Goal: Information Seeking & Learning: Learn about a topic

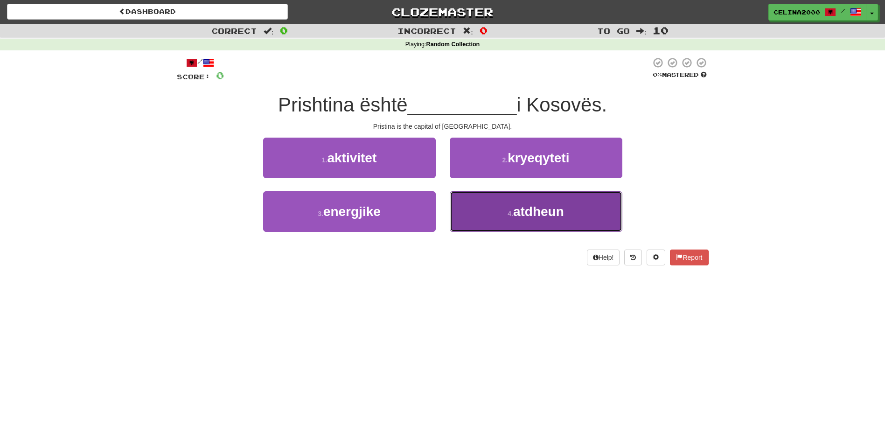
click at [565, 212] on button "4 . atdheun" at bounding box center [536, 211] width 173 height 41
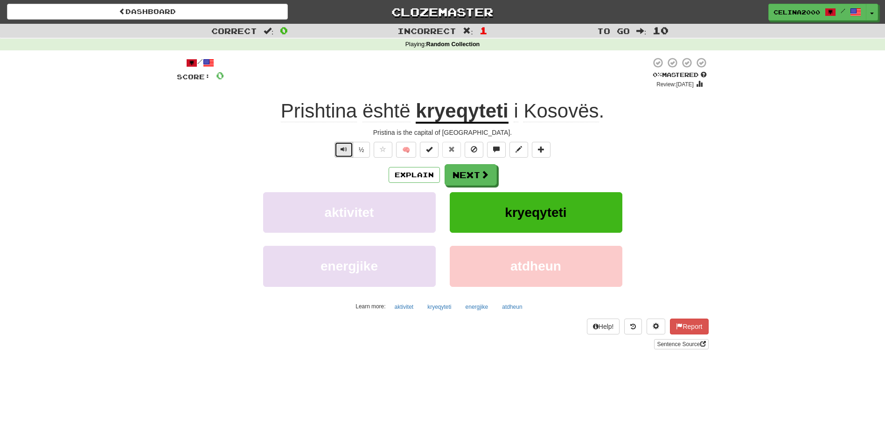
click at [348, 152] on button "Text-to-speech controls" at bounding box center [343, 150] width 19 height 16
click at [466, 172] on button "Next" at bounding box center [471, 175] width 52 height 21
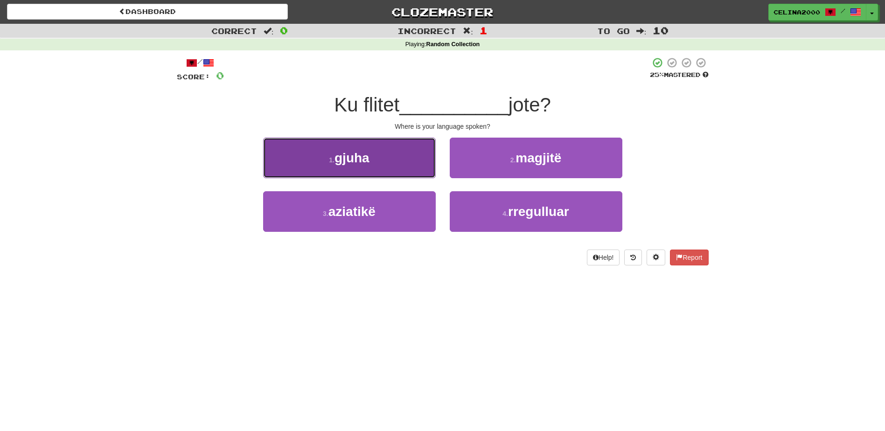
click at [351, 156] on span "gjuha" at bounding box center [351, 158] width 35 height 14
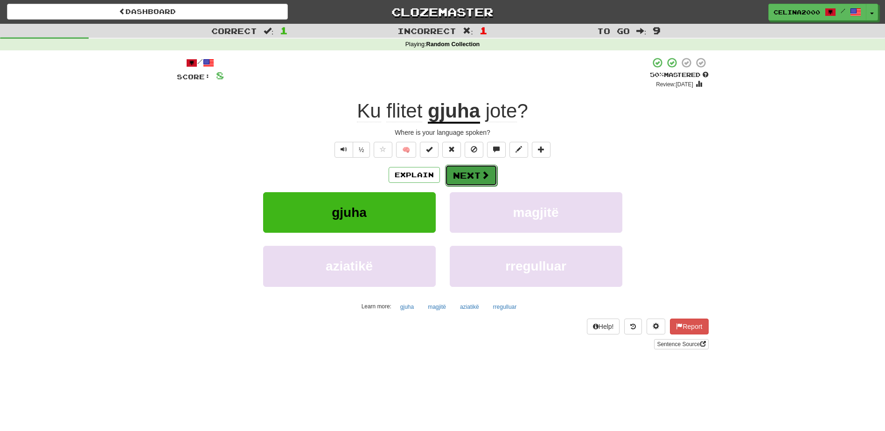
click at [469, 179] on button "Next" at bounding box center [471, 175] width 52 height 21
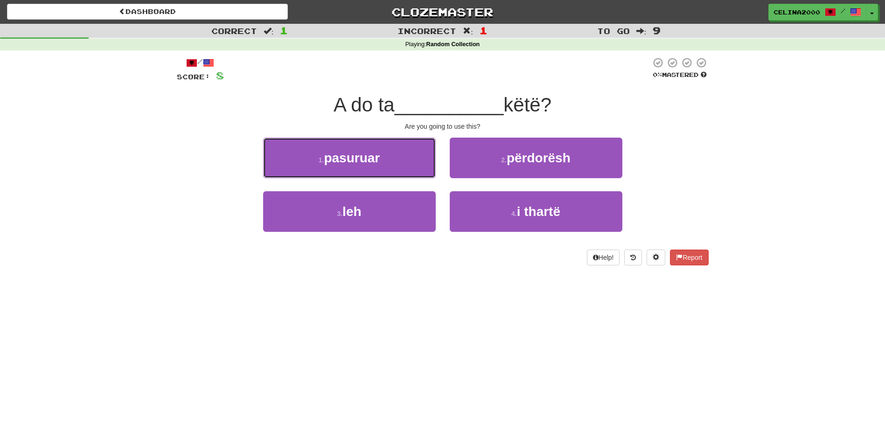
click at [376, 163] on span "pasuruar" at bounding box center [352, 158] width 56 height 14
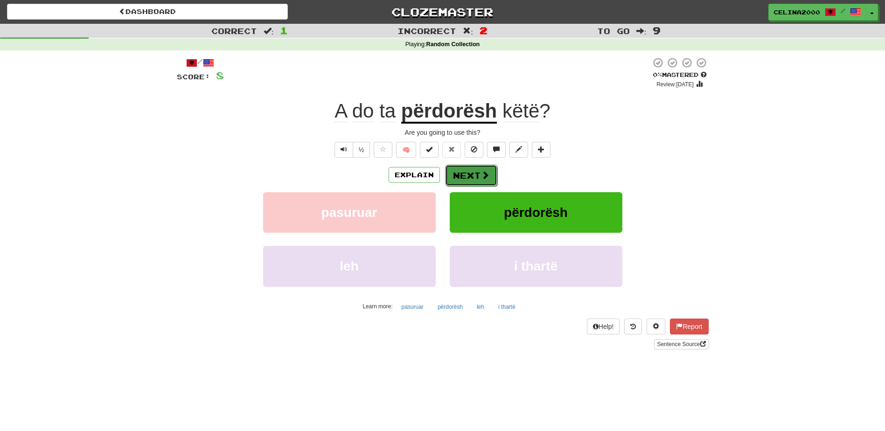
click at [459, 173] on button "Next" at bounding box center [471, 175] width 52 height 21
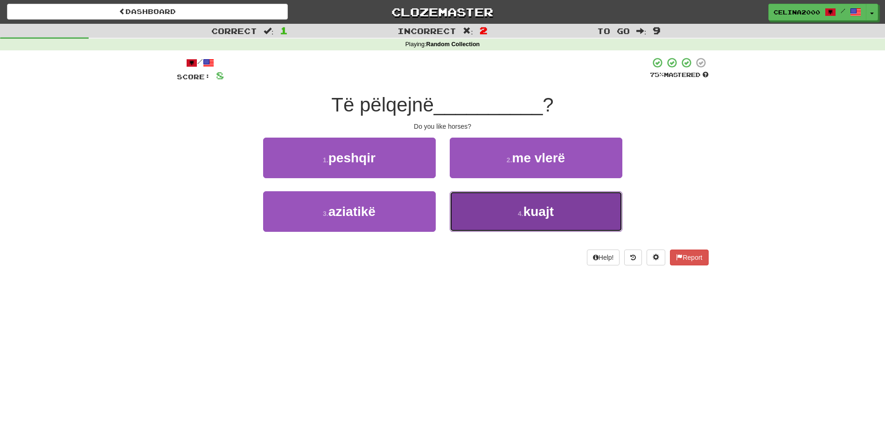
click at [529, 229] on button "4 . kuajt" at bounding box center [536, 211] width 173 height 41
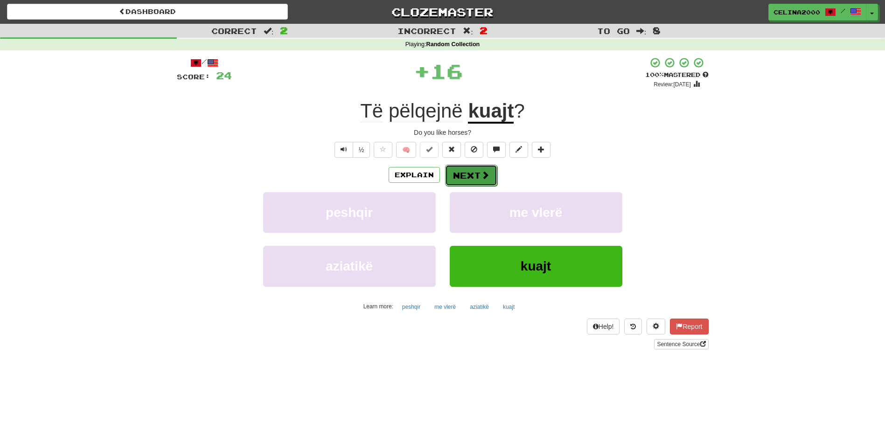
click at [470, 175] on button "Next" at bounding box center [471, 175] width 52 height 21
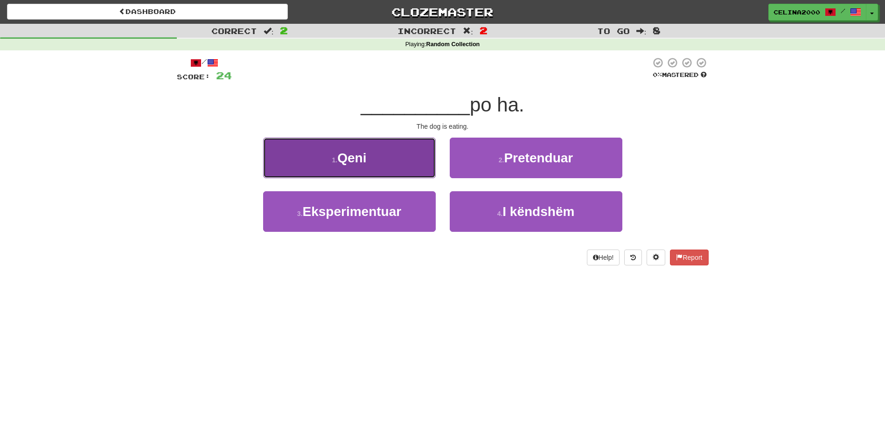
click at [339, 157] on span "Qeni" at bounding box center [351, 158] width 29 height 14
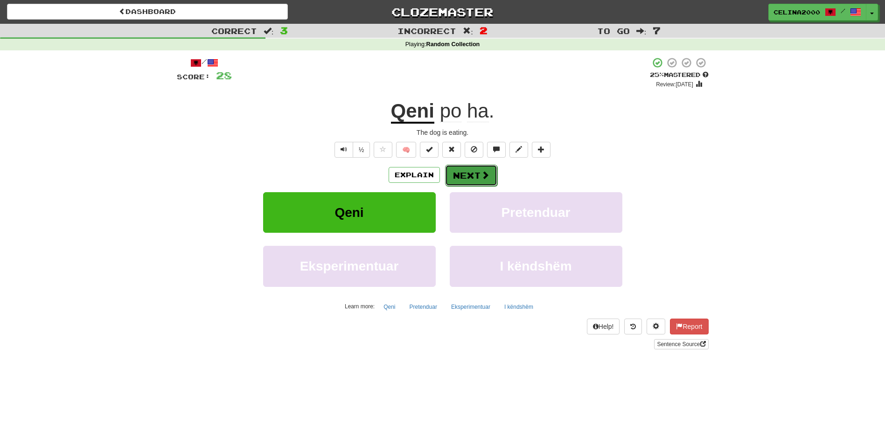
click at [471, 175] on button "Next" at bounding box center [471, 175] width 52 height 21
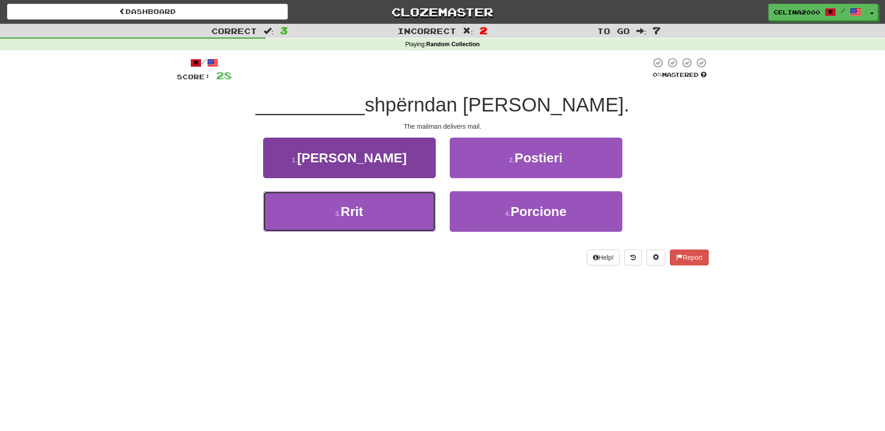
click at [351, 209] on span "Rrit" at bounding box center [352, 211] width 22 height 14
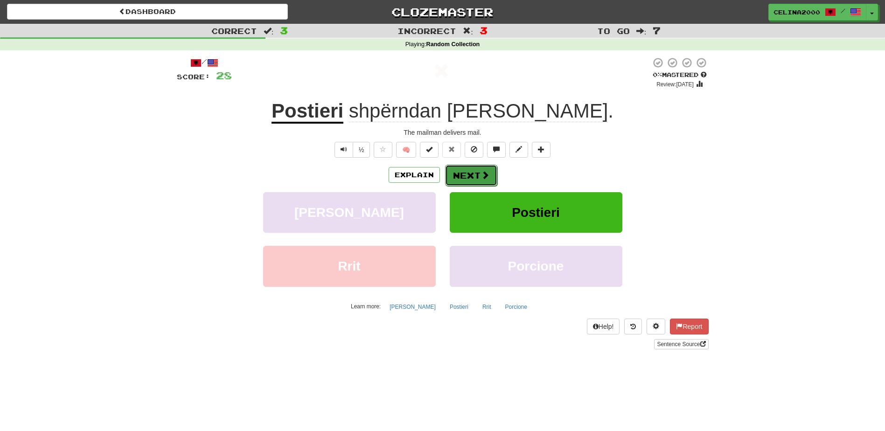
click at [480, 167] on button "Next" at bounding box center [471, 175] width 52 height 21
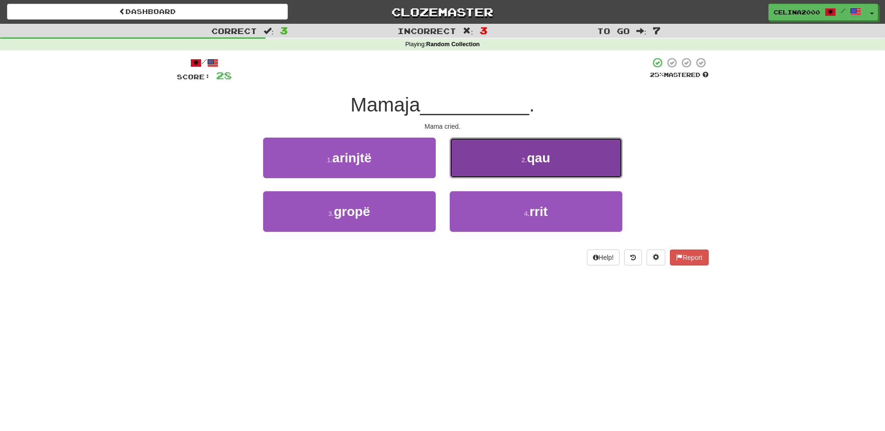
click at [522, 156] on button "2 . qau" at bounding box center [536, 158] width 173 height 41
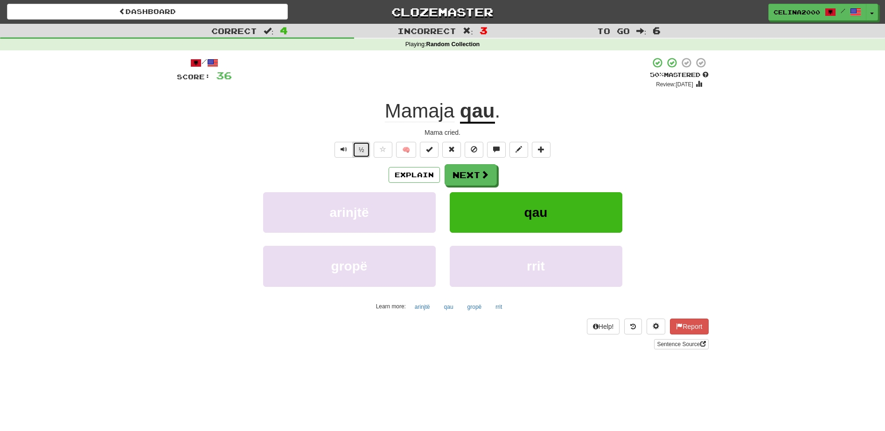
click at [353, 146] on button "½" at bounding box center [362, 150] width 18 height 16
click at [350, 145] on button "Text-to-speech controls" at bounding box center [343, 150] width 19 height 16
click at [355, 149] on button "½" at bounding box center [362, 150] width 18 height 16
click at [486, 167] on button "Next" at bounding box center [471, 175] width 52 height 21
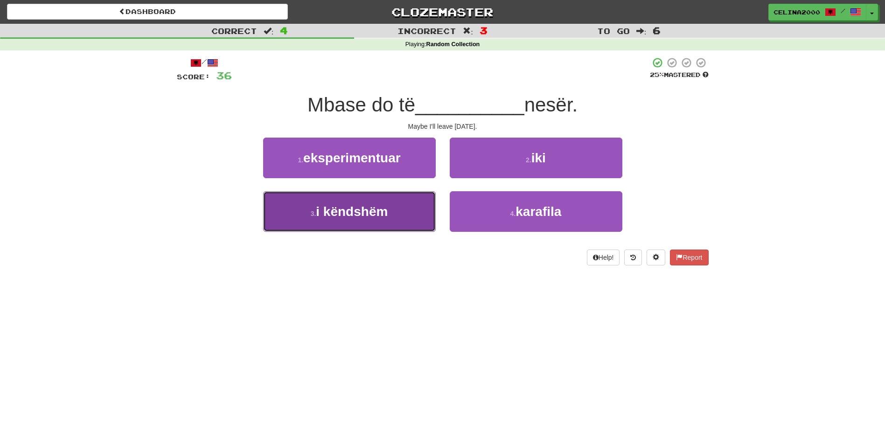
click at [392, 204] on button "3 . i këndshëm" at bounding box center [349, 211] width 173 height 41
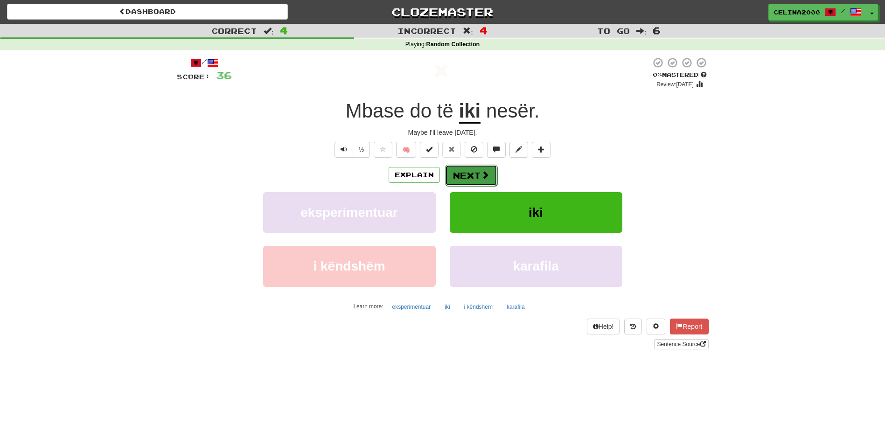
click at [482, 168] on button "Next" at bounding box center [471, 175] width 52 height 21
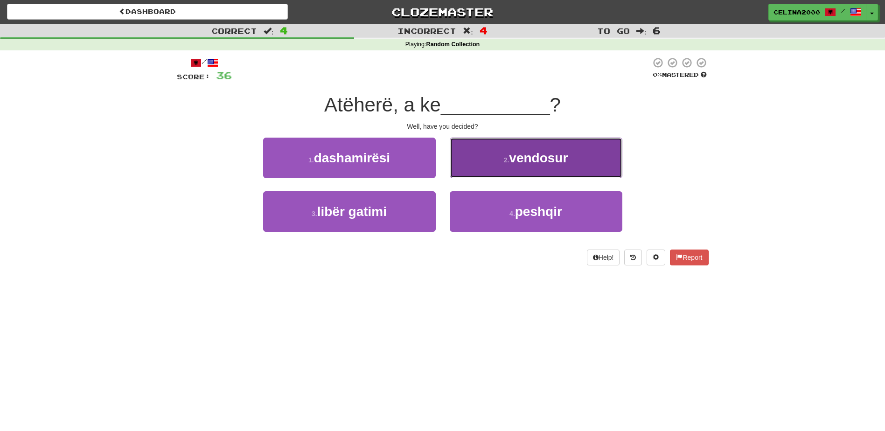
click at [505, 159] on small "2 ." at bounding box center [507, 159] width 6 height 7
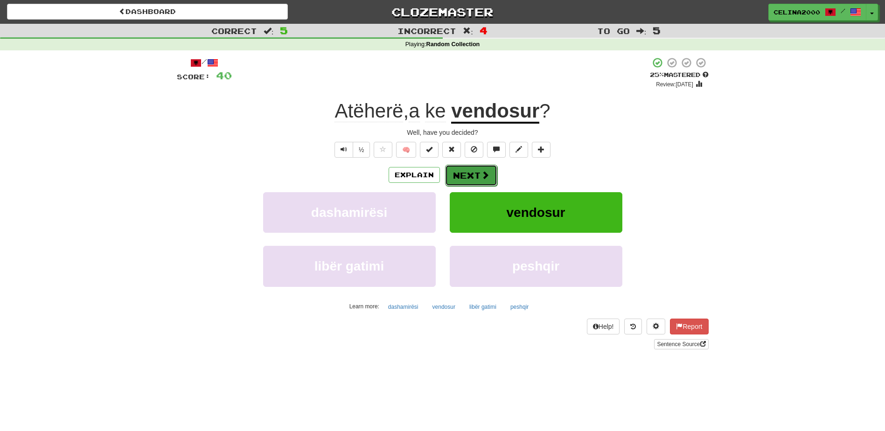
click at [466, 171] on button "Next" at bounding box center [471, 175] width 52 height 21
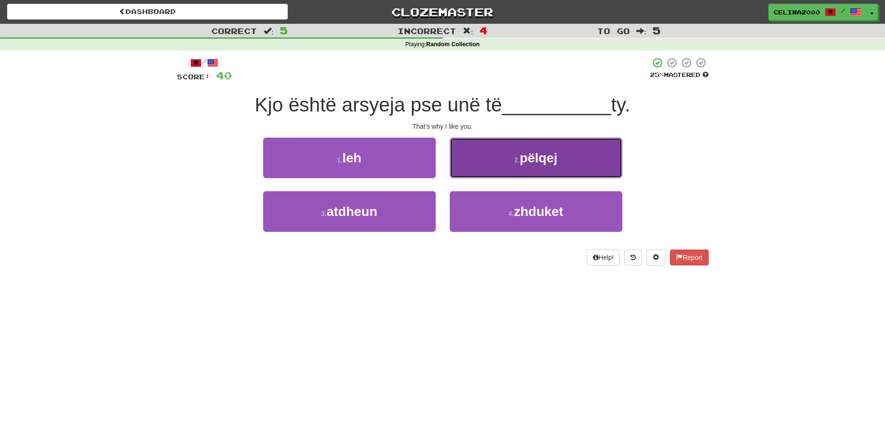
click at [562, 158] on button "2 . pëlqej" at bounding box center [536, 158] width 173 height 41
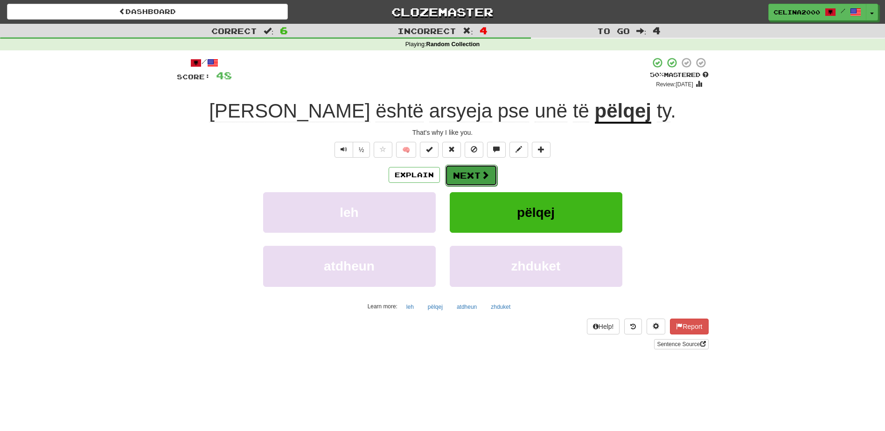
click at [479, 171] on button "Next" at bounding box center [471, 175] width 52 height 21
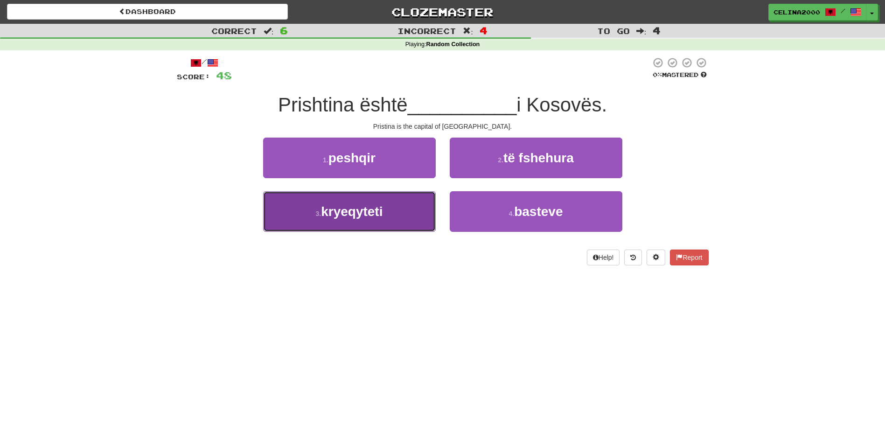
click at [371, 210] on span "kryeqyteti" at bounding box center [352, 211] width 62 height 14
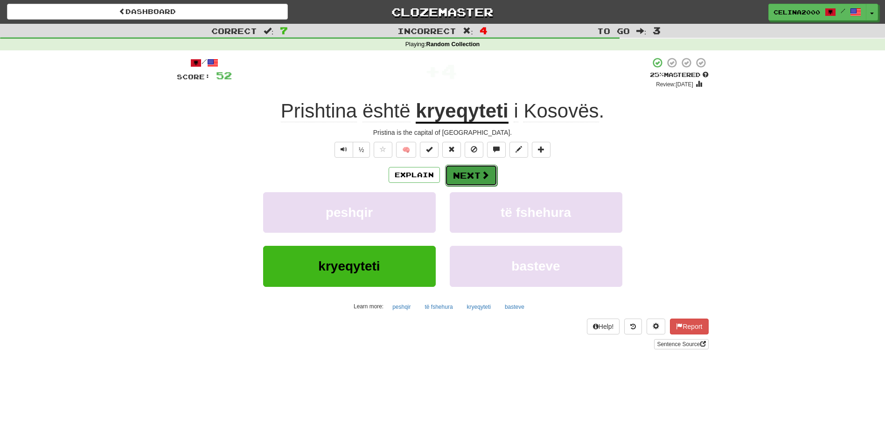
click at [488, 168] on button "Next" at bounding box center [471, 175] width 52 height 21
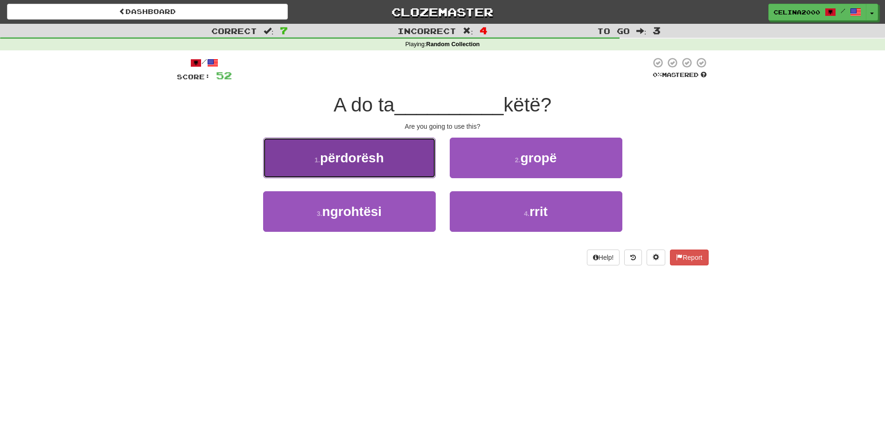
click at [372, 153] on span "përdorësh" at bounding box center [352, 158] width 64 height 14
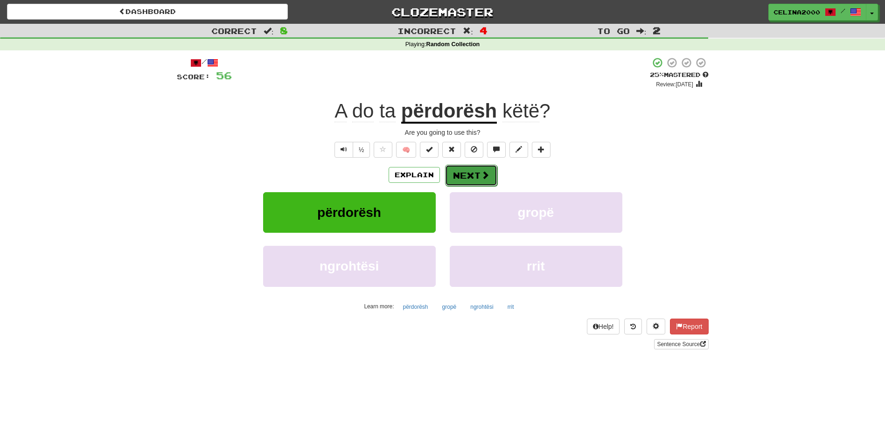
click at [489, 167] on button "Next" at bounding box center [471, 175] width 52 height 21
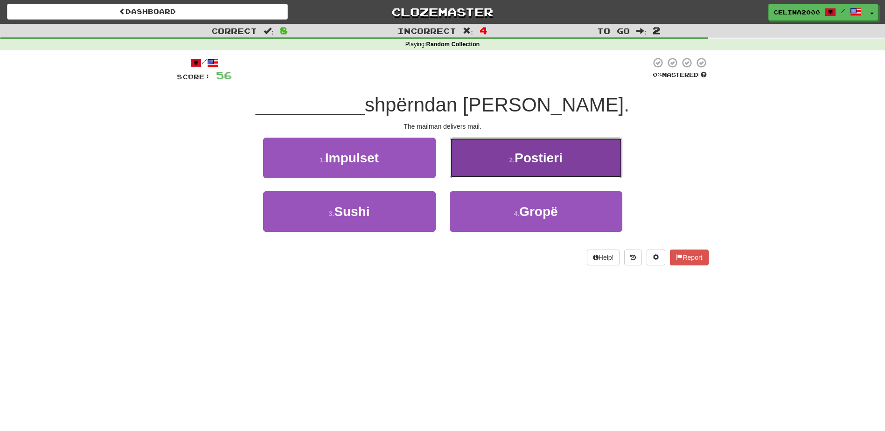
click at [556, 163] on span "Postieri" at bounding box center [539, 158] width 48 height 14
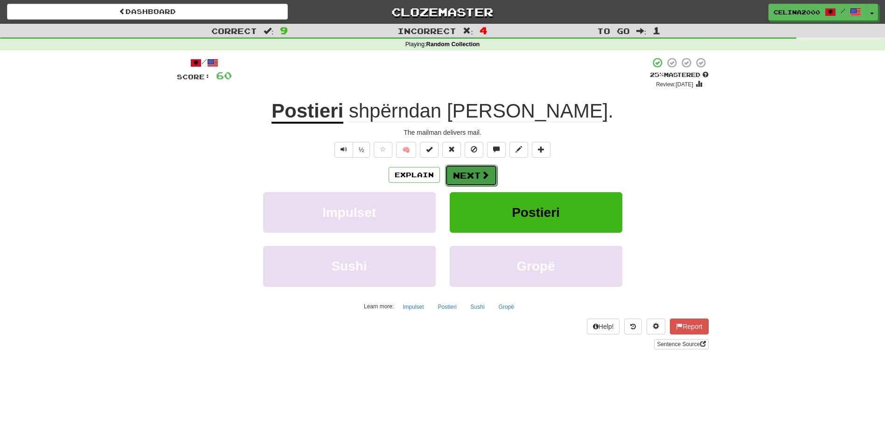
click at [472, 167] on button "Next" at bounding box center [471, 175] width 52 height 21
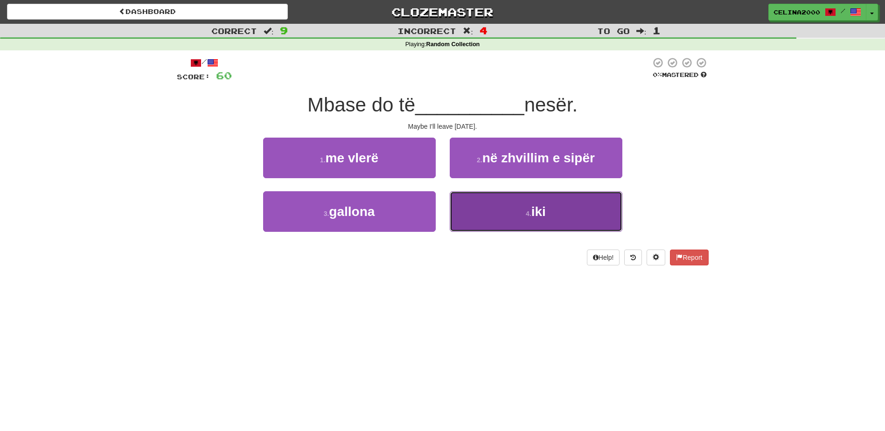
click at [547, 197] on button "4 . iki" at bounding box center [536, 211] width 173 height 41
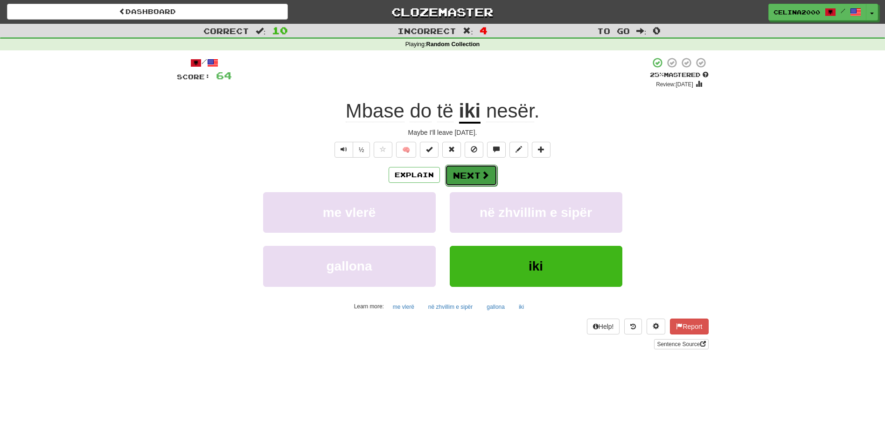
click at [472, 171] on button "Next" at bounding box center [471, 175] width 52 height 21
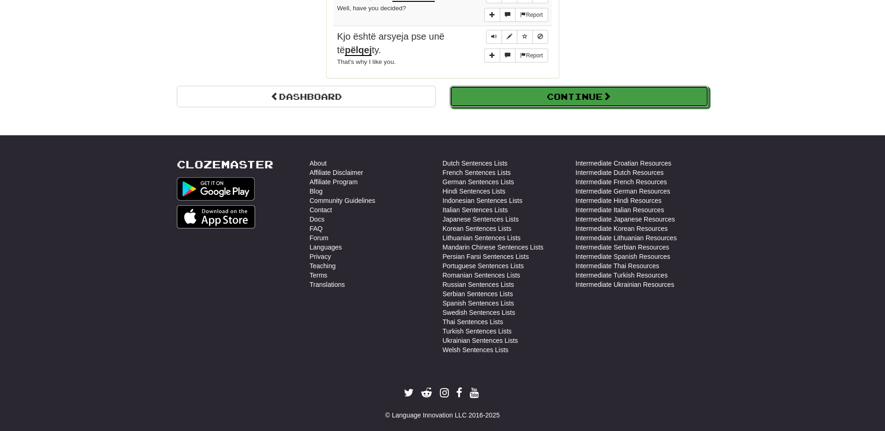
click at [547, 91] on button "Continue" at bounding box center [579, 96] width 259 height 21
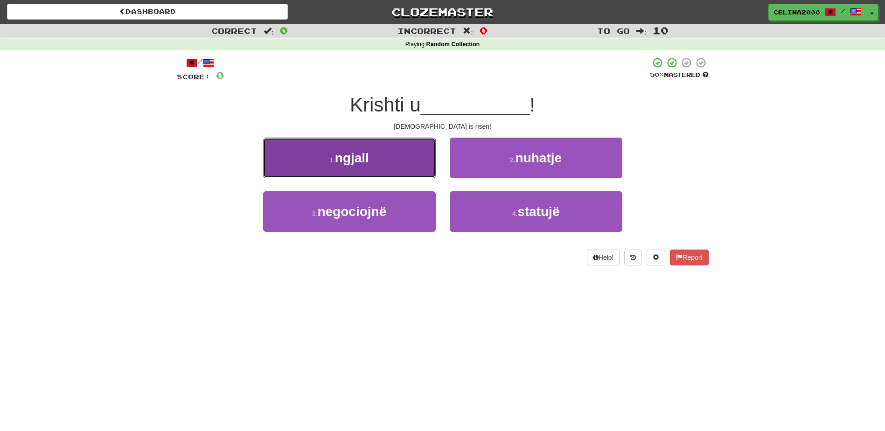
click at [378, 166] on button "1 . ngjall" at bounding box center [349, 158] width 173 height 41
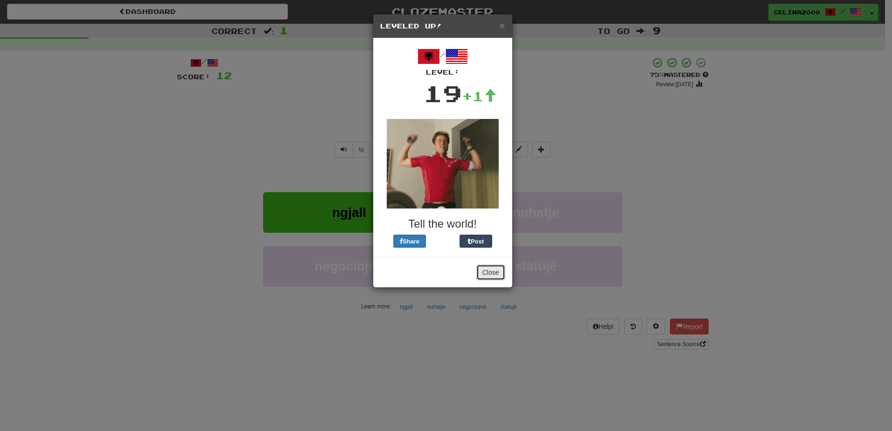
click at [489, 269] on button "Close" at bounding box center [490, 272] width 29 height 16
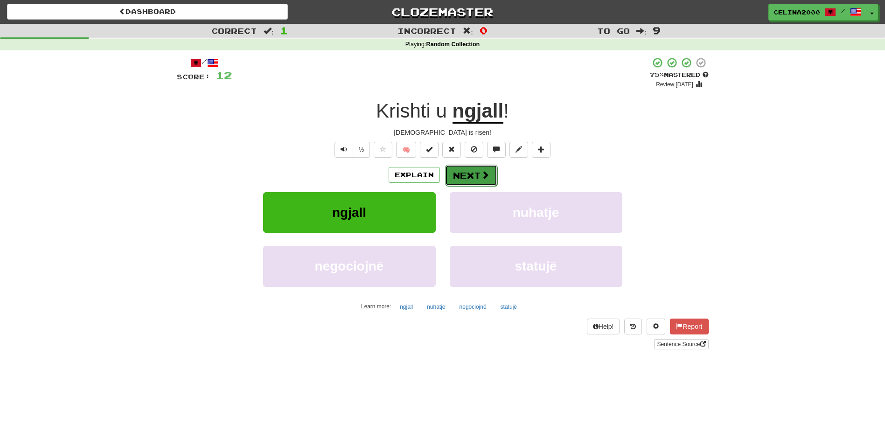
click at [468, 170] on button "Next" at bounding box center [471, 175] width 52 height 21
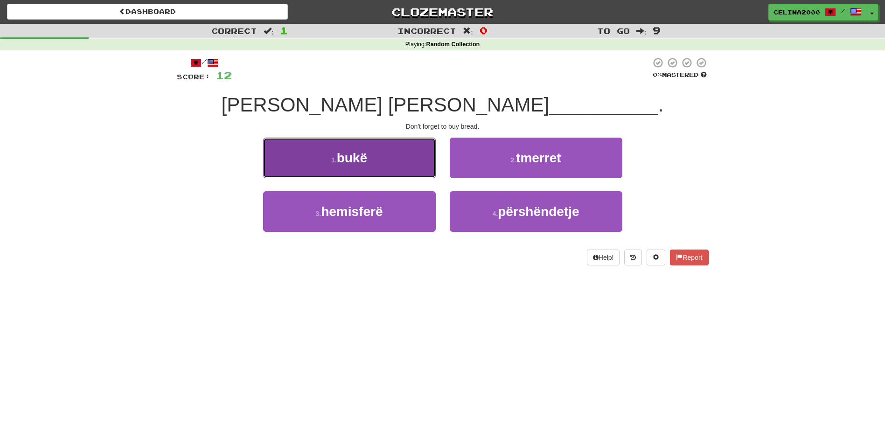
click at [374, 153] on button "1 . bukë" at bounding box center [349, 158] width 173 height 41
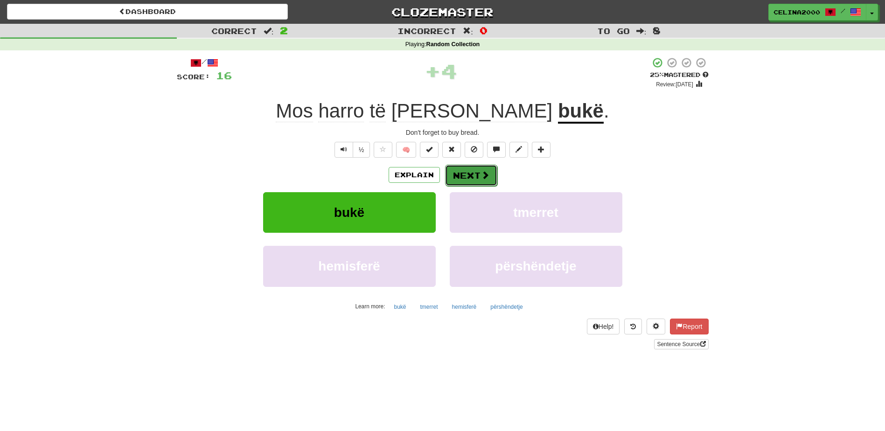
click at [487, 179] on span at bounding box center [485, 175] width 8 height 8
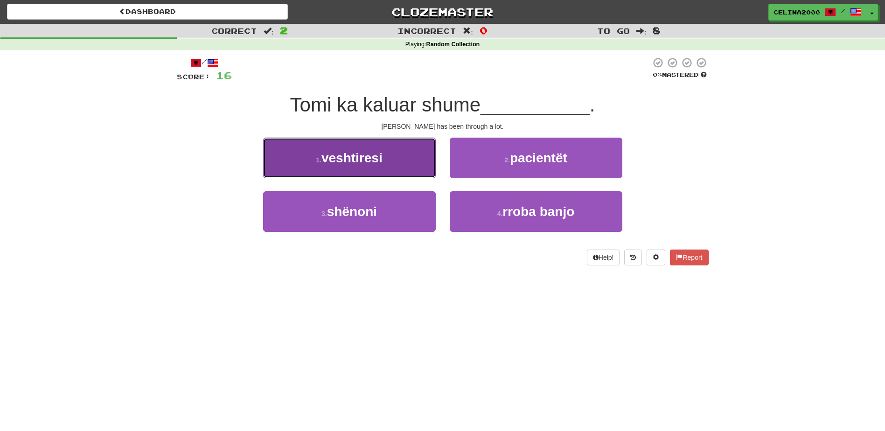
click at [349, 161] on span "veshtiresi" at bounding box center [351, 158] width 61 height 14
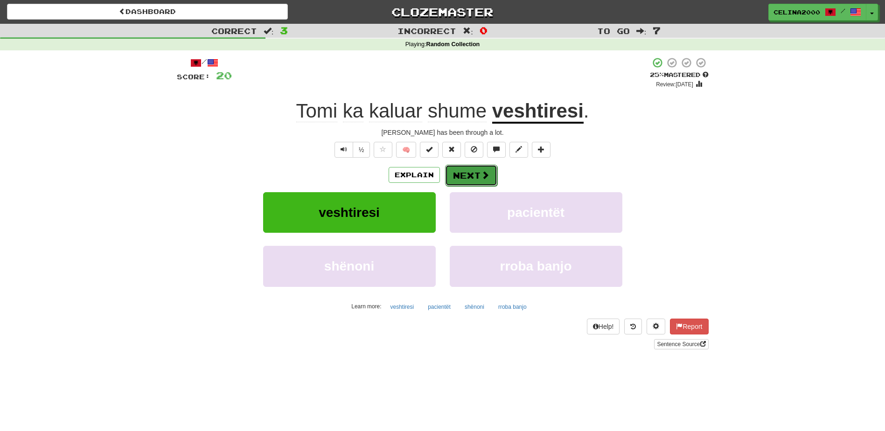
click at [480, 165] on button "Next" at bounding box center [471, 175] width 52 height 21
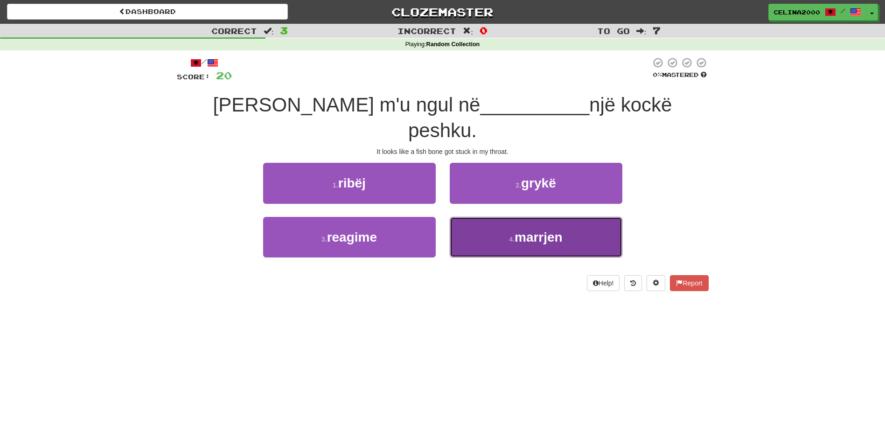
click at [561, 230] on span "marrjen" at bounding box center [539, 237] width 48 height 14
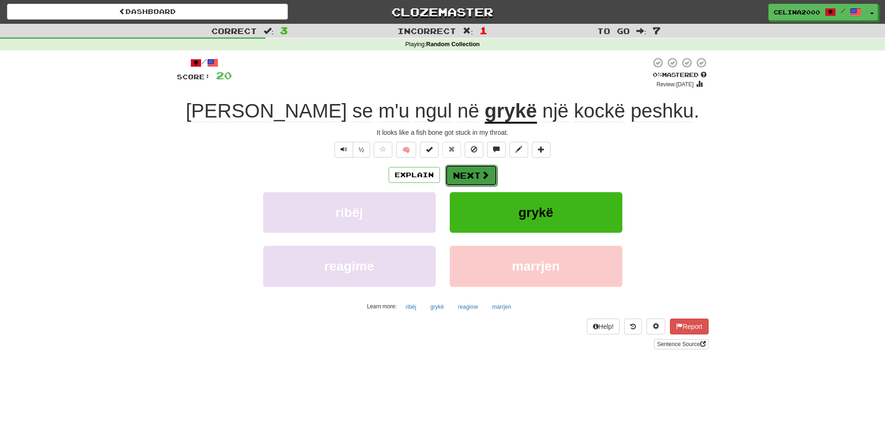
click at [481, 172] on span at bounding box center [485, 175] width 8 height 8
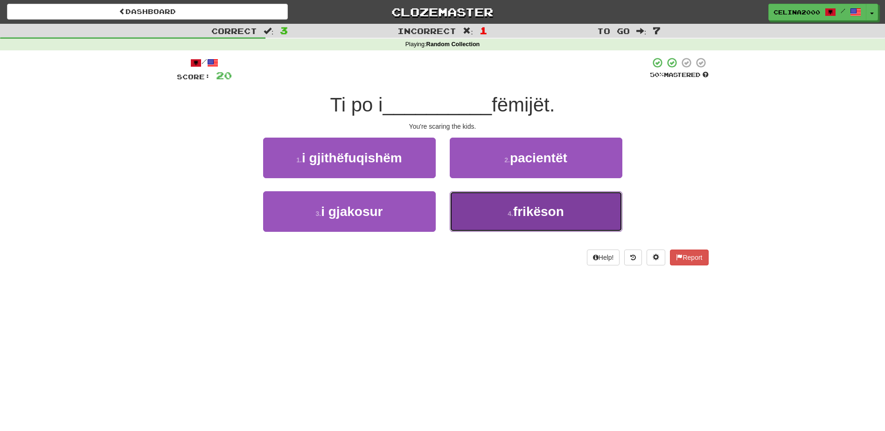
click at [564, 202] on button "4 . frikëson" at bounding box center [536, 211] width 173 height 41
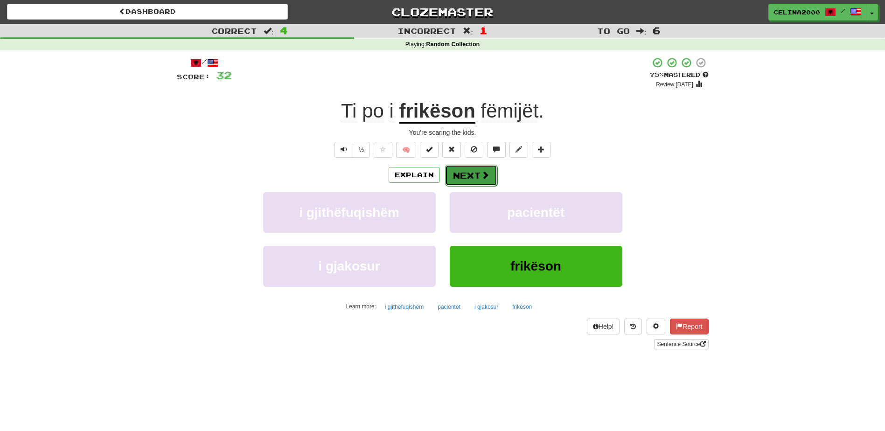
click at [482, 181] on button "Next" at bounding box center [471, 175] width 52 height 21
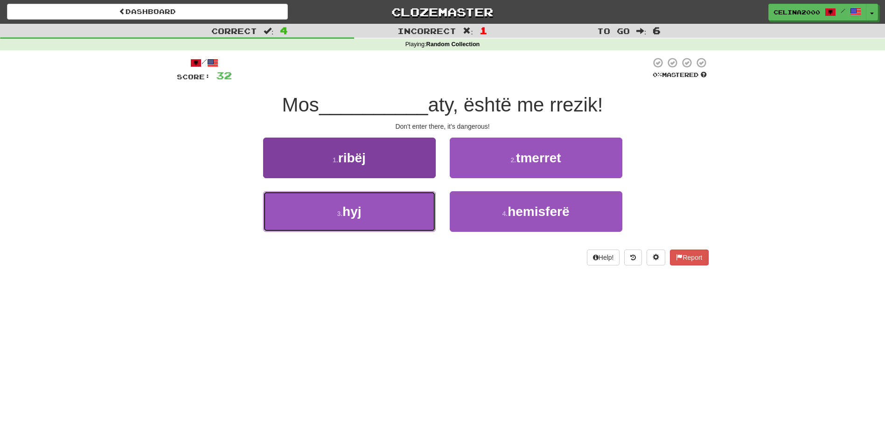
click at [386, 201] on button "3 . hyj" at bounding box center [349, 211] width 173 height 41
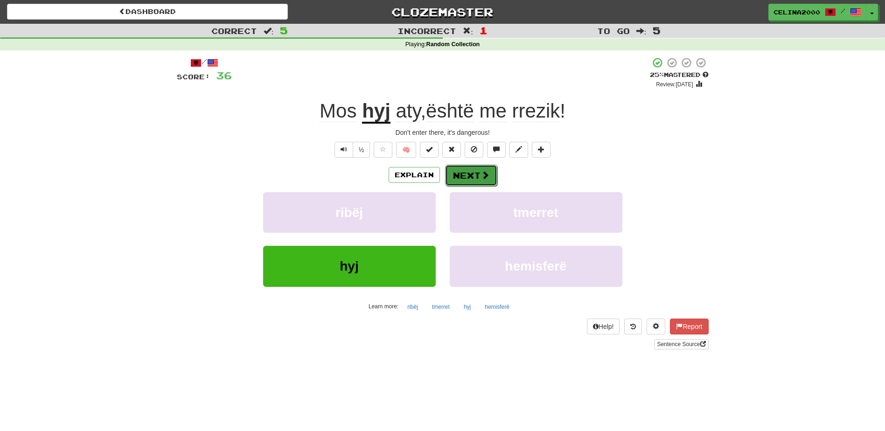
click at [493, 172] on button "Next" at bounding box center [471, 175] width 52 height 21
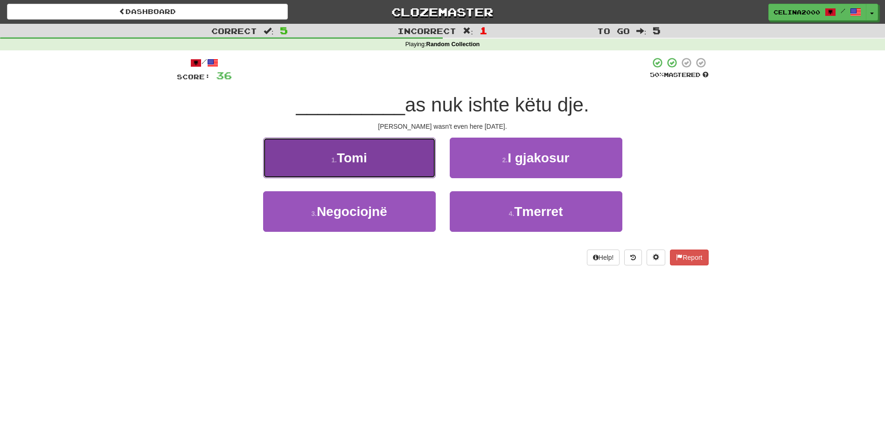
click at [364, 157] on span "Tomi" at bounding box center [352, 158] width 30 height 14
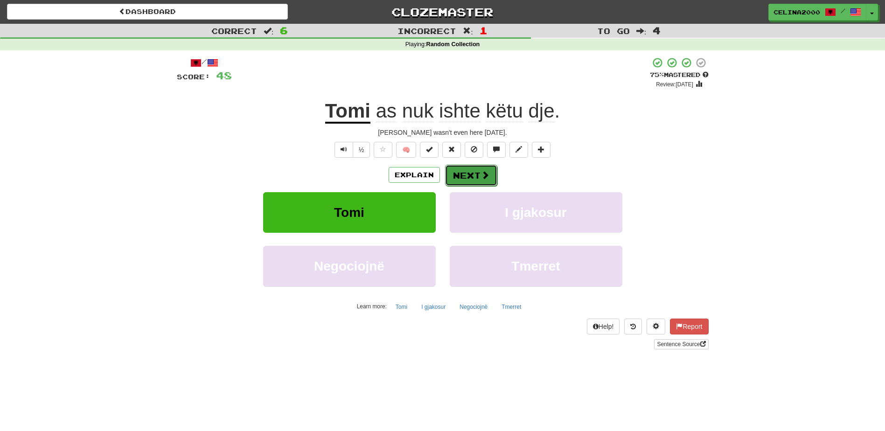
click at [486, 172] on span at bounding box center [485, 175] width 8 height 8
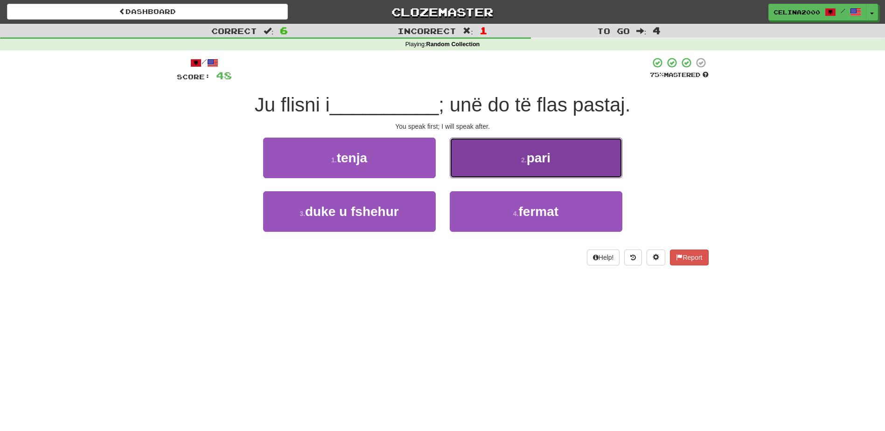
click at [592, 151] on button "2 . pari" at bounding box center [536, 158] width 173 height 41
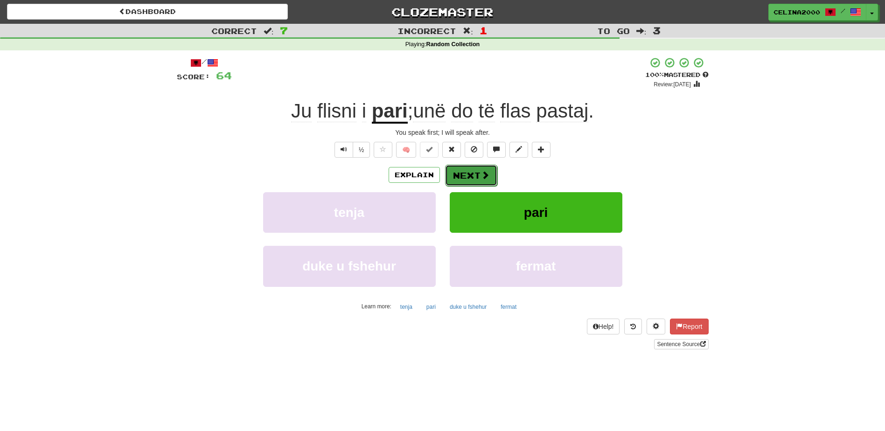
click at [472, 171] on button "Next" at bounding box center [471, 175] width 52 height 21
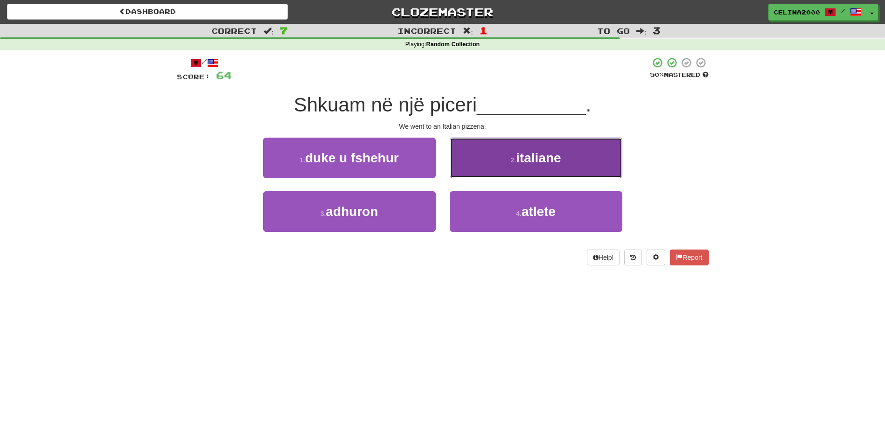
click at [526, 154] on span "italiane" at bounding box center [538, 158] width 45 height 14
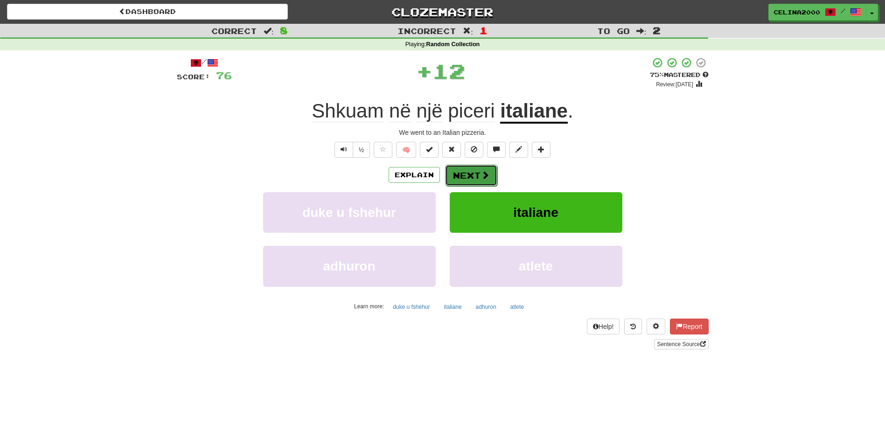
click at [476, 169] on button "Next" at bounding box center [471, 175] width 52 height 21
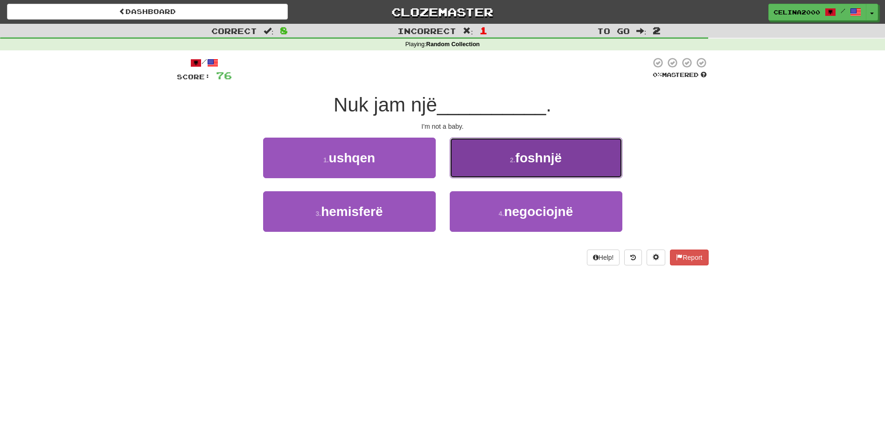
click at [564, 160] on button "2 . foshnjë" at bounding box center [536, 158] width 173 height 41
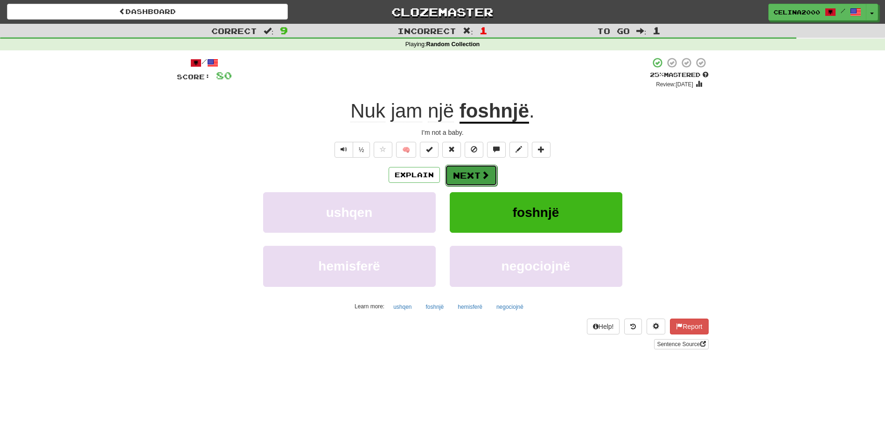
click at [490, 168] on button "Next" at bounding box center [471, 175] width 52 height 21
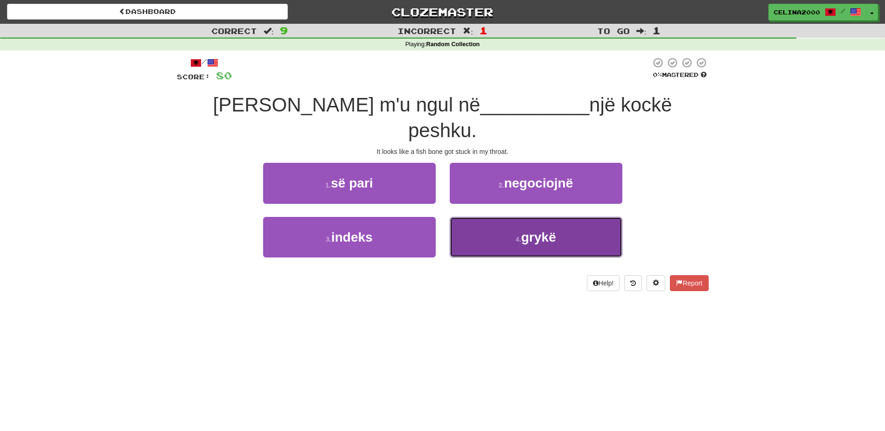
click at [560, 218] on button "4 . grykë" at bounding box center [536, 237] width 173 height 41
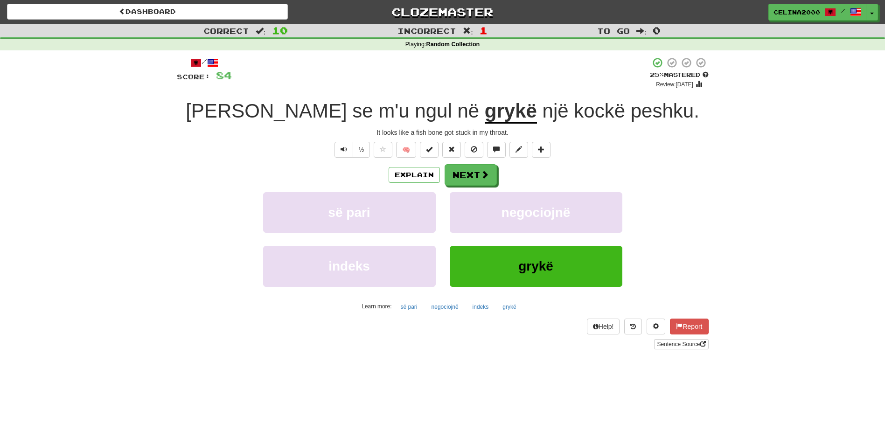
click at [500, 177] on div "Explain Next" at bounding box center [443, 174] width 532 height 21
click at [490, 176] on button "Next" at bounding box center [471, 175] width 52 height 21
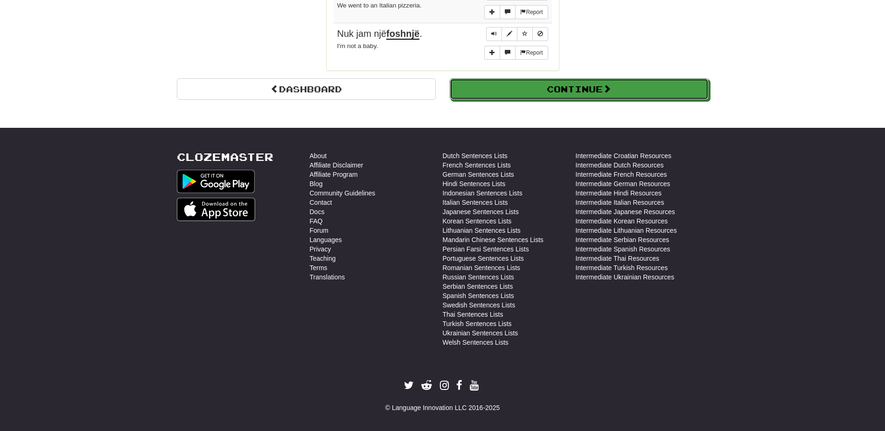
click at [567, 84] on button "Continue" at bounding box center [579, 88] width 259 height 21
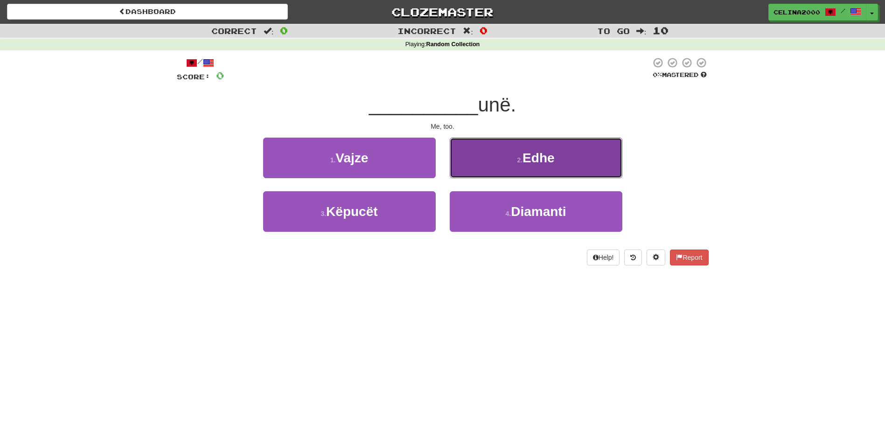
click at [529, 152] on span "Edhe" at bounding box center [538, 158] width 32 height 14
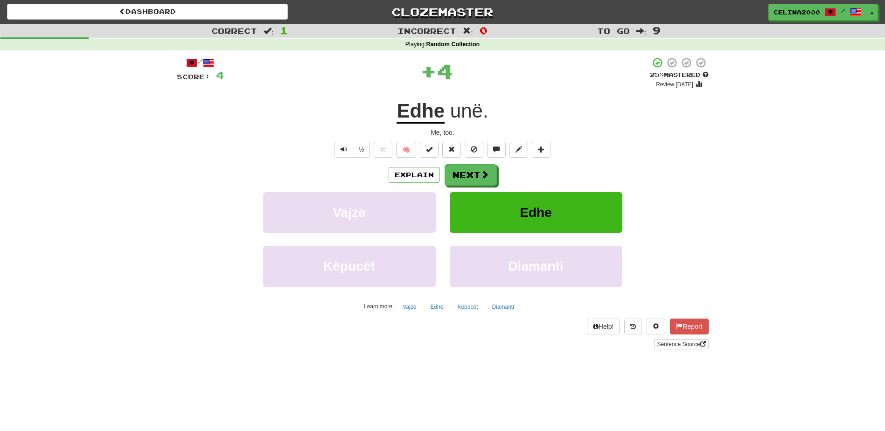
click at [472, 187] on div "Explain Next Vajze Edhe Këpucët Diamanti Learn more: Vajze Edhe Këpucët Diamanti" at bounding box center [443, 239] width 532 height 150
click at [476, 167] on button "Next" at bounding box center [471, 175] width 52 height 21
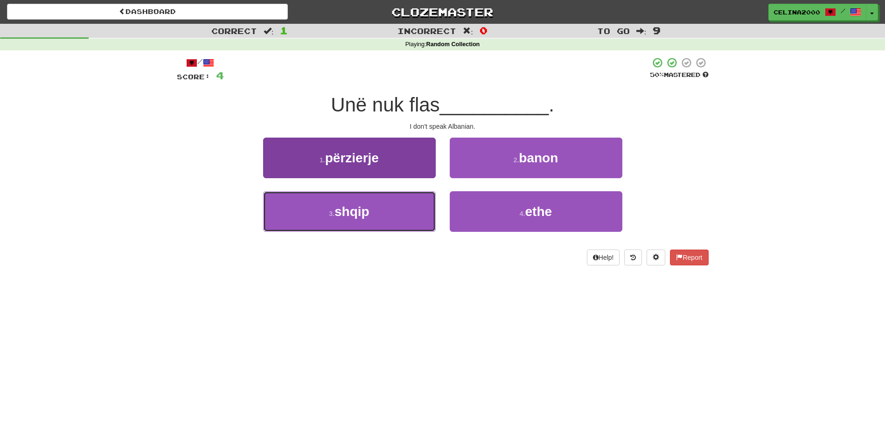
click at [381, 216] on button "3 . shqip" at bounding box center [349, 211] width 173 height 41
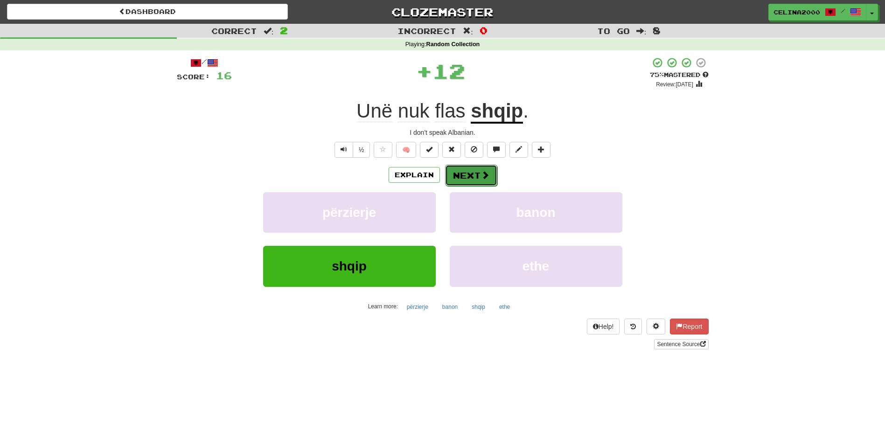
click at [494, 173] on button "Next" at bounding box center [471, 175] width 52 height 21
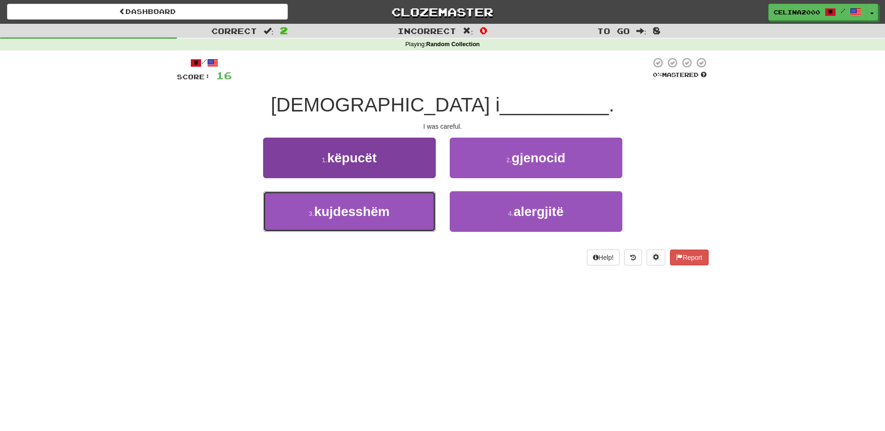
click at [368, 227] on button "3 . kujdesshëm" at bounding box center [349, 211] width 173 height 41
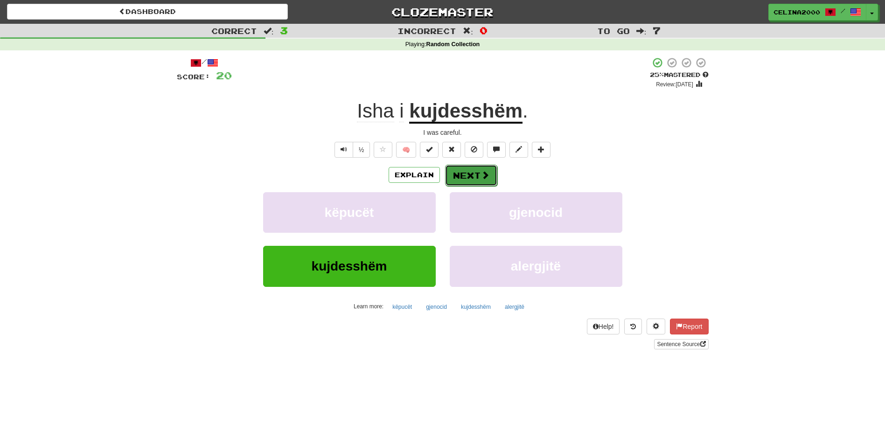
click at [473, 173] on button "Next" at bounding box center [471, 175] width 52 height 21
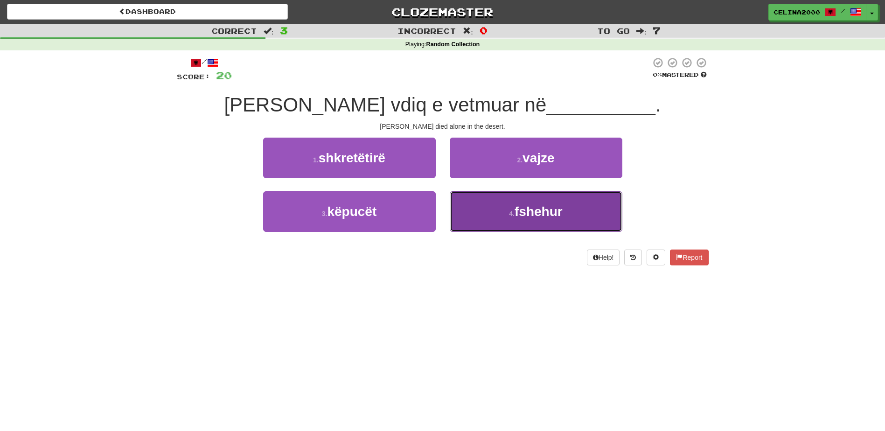
click at [543, 209] on span "fshehur" at bounding box center [539, 211] width 48 height 14
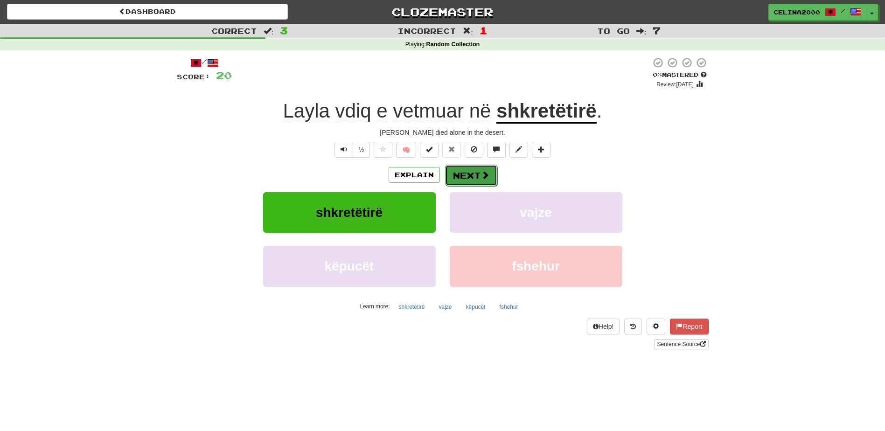
click at [479, 171] on button "Next" at bounding box center [471, 175] width 52 height 21
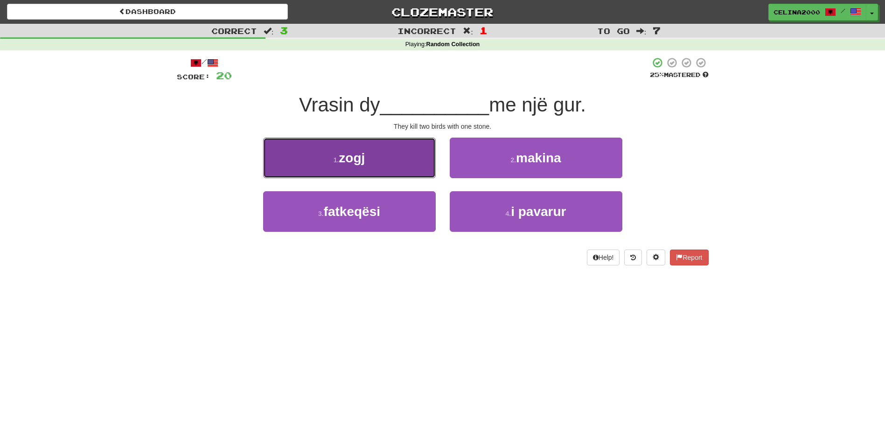
click at [369, 163] on button "1 . zogj" at bounding box center [349, 158] width 173 height 41
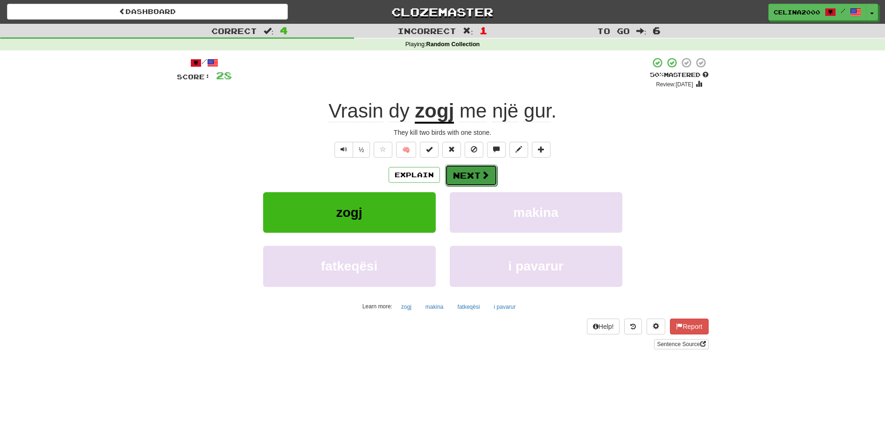
click at [494, 170] on button "Next" at bounding box center [471, 175] width 52 height 21
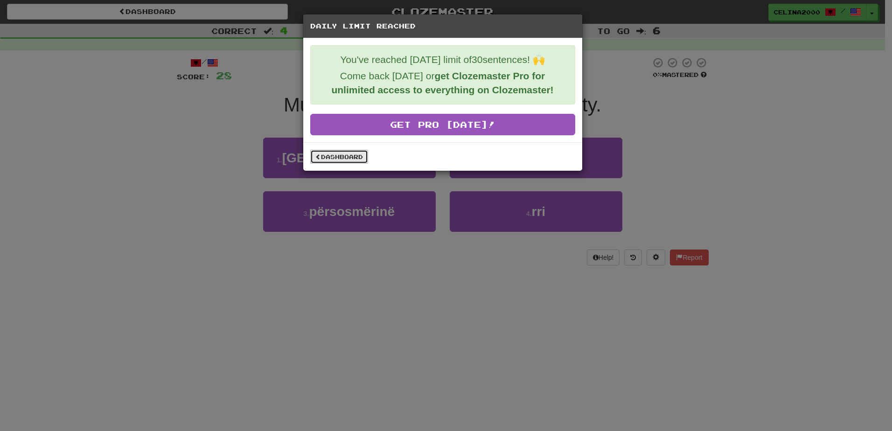
click at [333, 153] on link "Dashboard" at bounding box center [339, 157] width 58 height 14
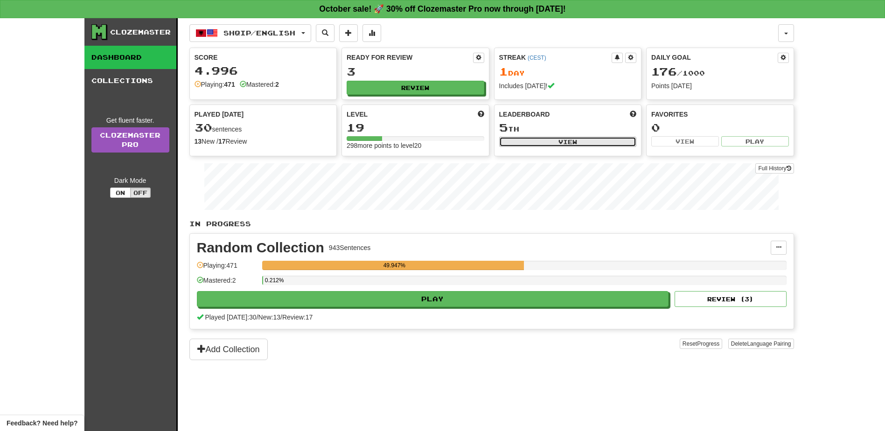
click at [570, 141] on button "View" at bounding box center [568, 142] width 138 height 10
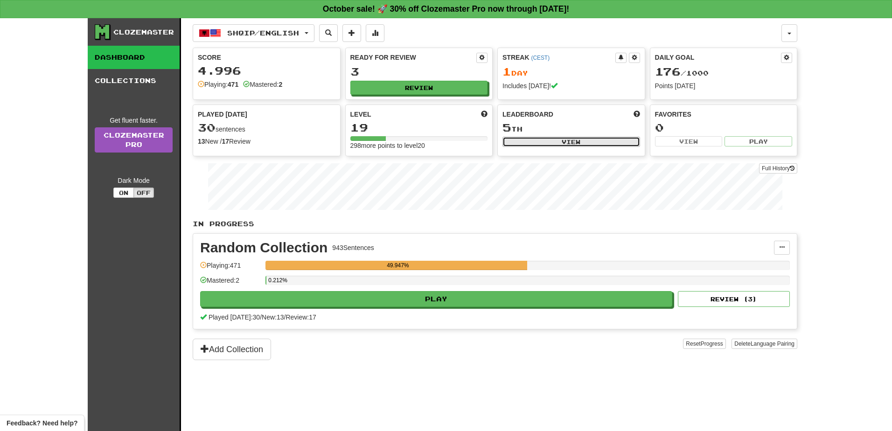
select select "**********"
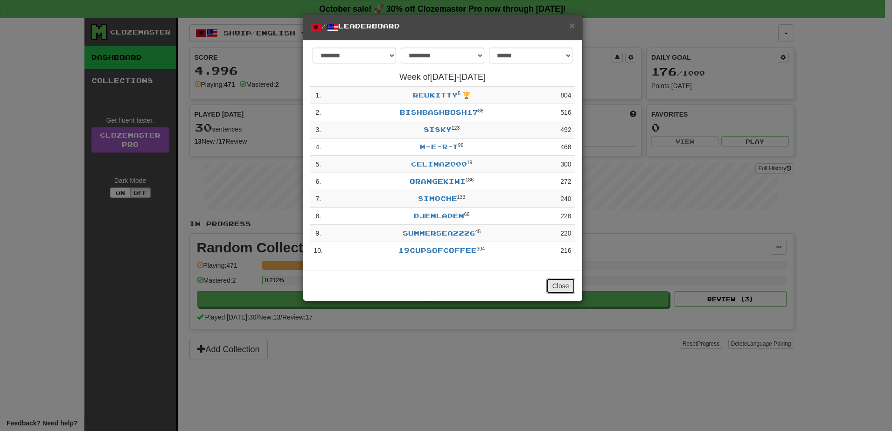
click at [555, 290] on button "Close" at bounding box center [560, 286] width 29 height 16
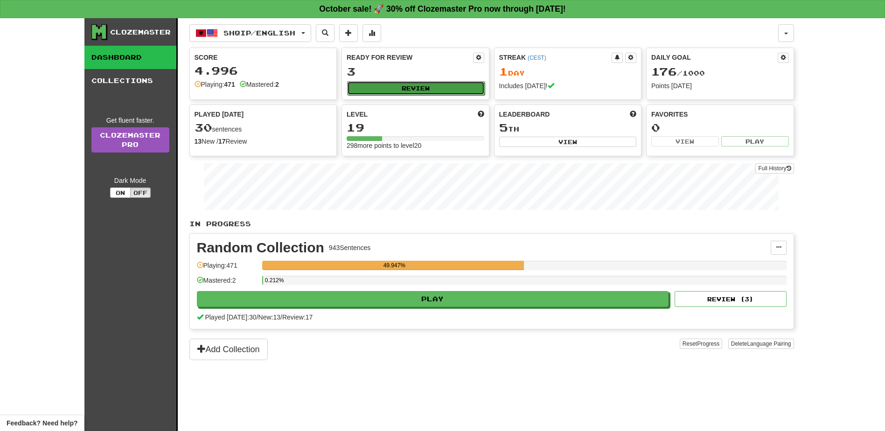
click at [400, 90] on button "Review" at bounding box center [416, 88] width 138 height 14
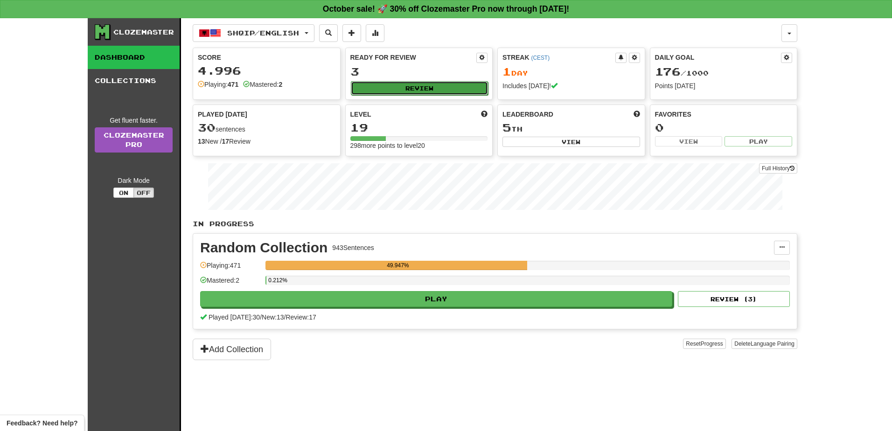
select select "**"
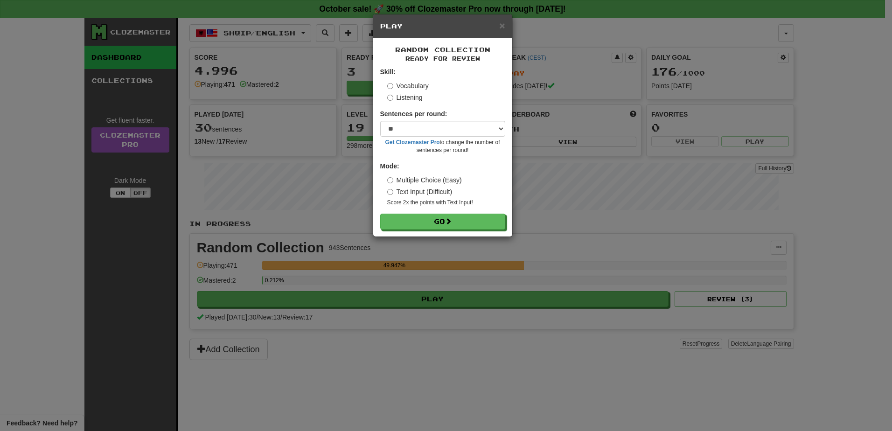
click at [442, 191] on label "Text Input (Difficult)" at bounding box center [419, 191] width 65 height 9
click at [444, 216] on button "Go" at bounding box center [443, 222] width 125 height 16
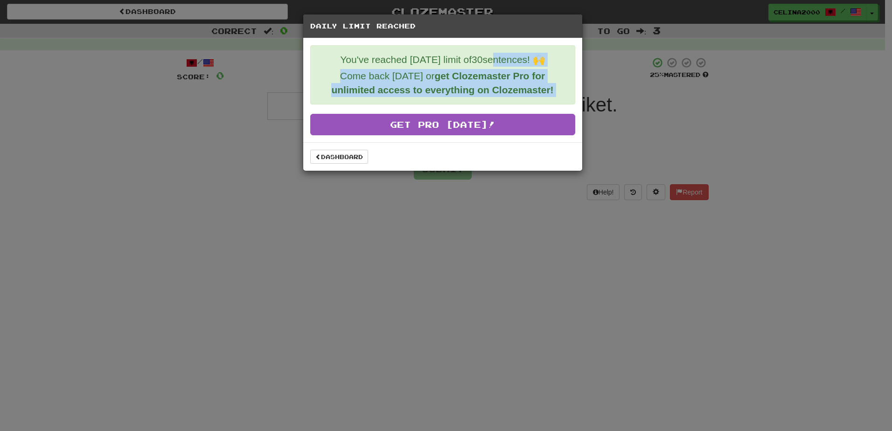
drag, startPoint x: 494, startPoint y: 77, endPoint x: 489, endPoint y: 97, distance: 21.5
click at [490, 101] on div "You've reached today's limit of 30 sentences! 🙌 Come back tomorrow or get Cloze…" at bounding box center [442, 74] width 265 height 59
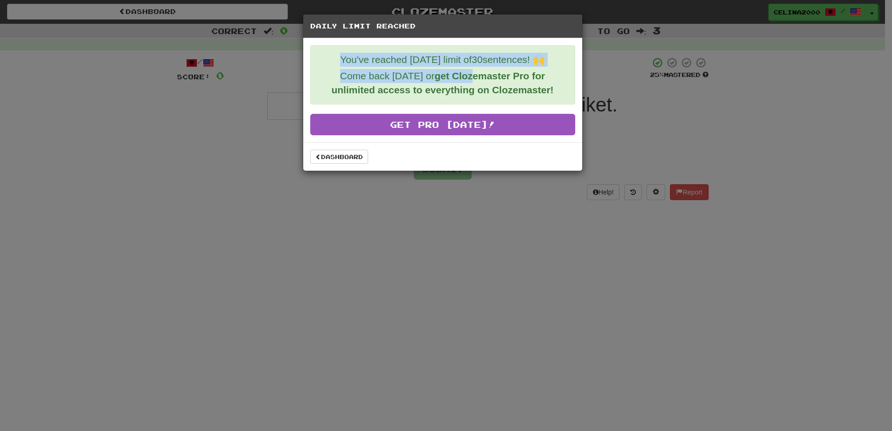
drag, startPoint x: 489, startPoint y: 97, endPoint x: 466, endPoint y: 91, distance: 24.7
click at [466, 91] on div "Daily Limit Reached You've reached [DATE] limit of 30 sentences! 🙌 Come back [D…" at bounding box center [443, 92] width 280 height 157
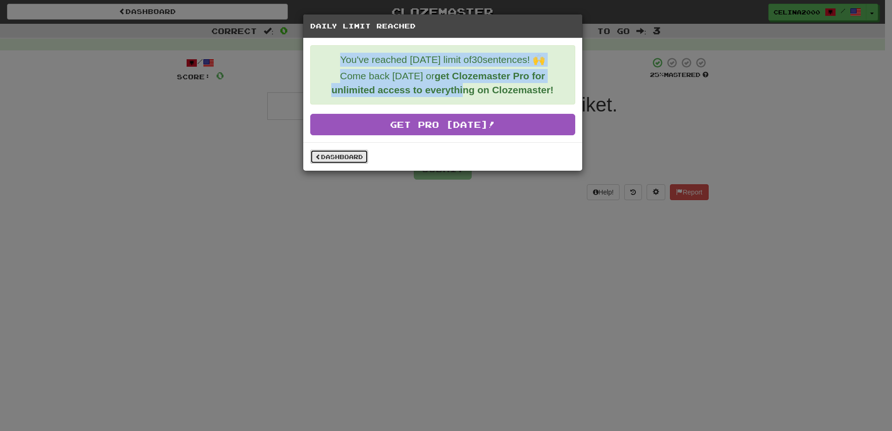
click at [336, 161] on link "Dashboard" at bounding box center [339, 157] width 58 height 14
